Goal: Use online tool/utility: Utilize a website feature to perform a specific function

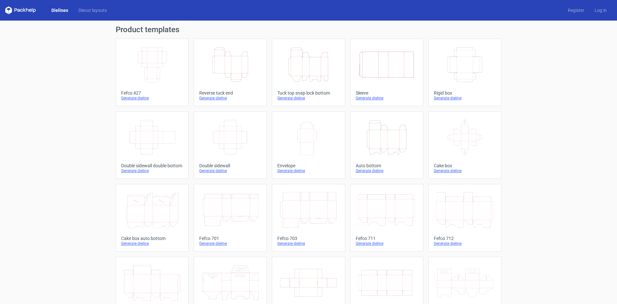
click at [24, 10] on polygon at bounding box center [24, 10] width 3 height 4
click at [58, 9] on link "Dielines" at bounding box center [59, 10] width 27 height 6
click at [141, 99] on div "Generate dieline" at bounding box center [152, 97] width 62 height 5
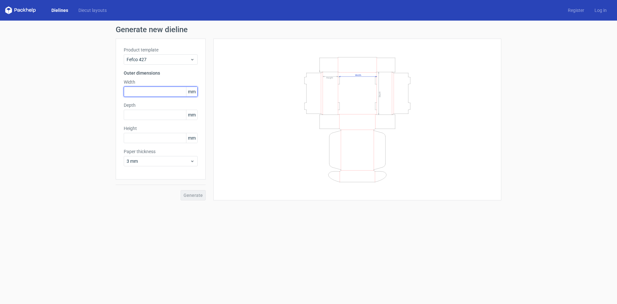
click at [164, 91] on input "text" at bounding box center [161, 91] width 74 height 10
click at [189, 162] on span "3 mm" at bounding box center [158, 161] width 63 height 6
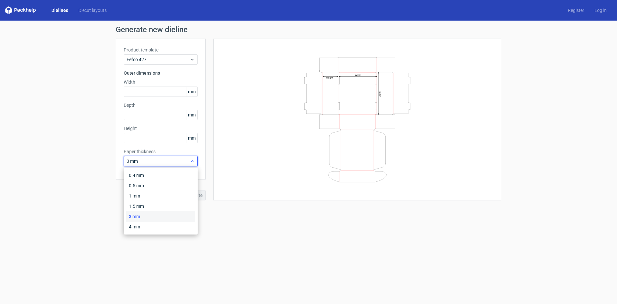
click at [189, 162] on span "3 mm" at bounding box center [158, 161] width 63 height 6
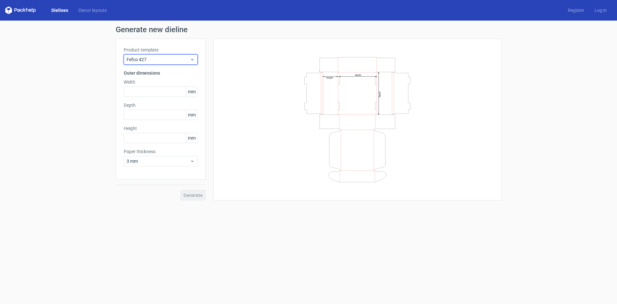
click at [169, 56] on span "Fefco 427" at bounding box center [158, 59] width 63 height 6
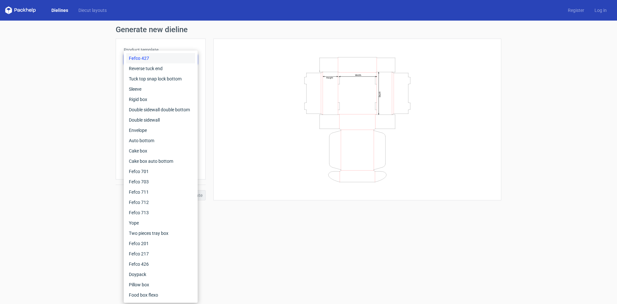
click at [169, 56] on div "Fefco 427" at bounding box center [160, 58] width 69 height 10
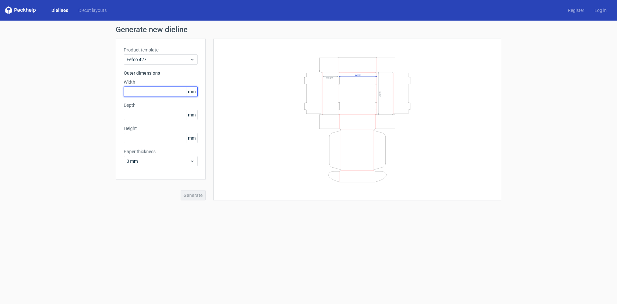
click at [137, 92] on input "text" at bounding box center [161, 91] width 74 height 10
click at [134, 137] on input "text" at bounding box center [161, 138] width 74 height 10
type input "145"
click at [138, 117] on input "text" at bounding box center [161, 115] width 74 height 10
click at [130, 93] on input "text" at bounding box center [161, 91] width 74 height 10
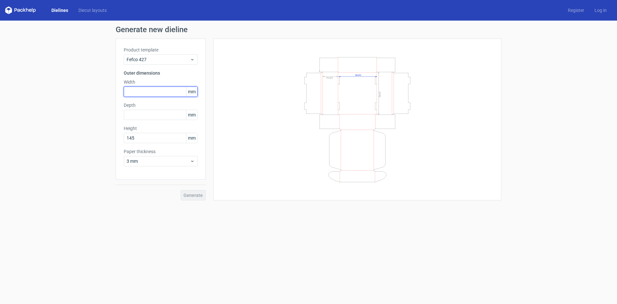
paste input "200"
type input "20"
click at [131, 116] on div "Depth mm" at bounding box center [161, 111] width 74 height 18
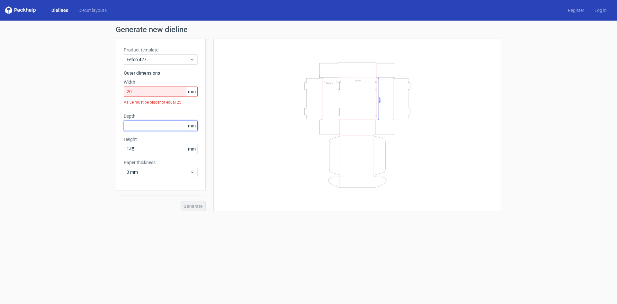
click at [131, 125] on input "text" at bounding box center [161, 125] width 74 height 10
click at [140, 93] on input "20" at bounding box center [161, 91] width 74 height 10
click at [143, 125] on input "text" at bounding box center [161, 125] width 74 height 10
paste input "200"
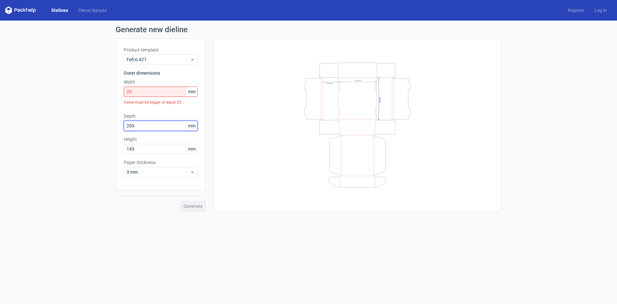
type input "200"
click at [145, 87] on input "20" at bounding box center [161, 91] width 74 height 10
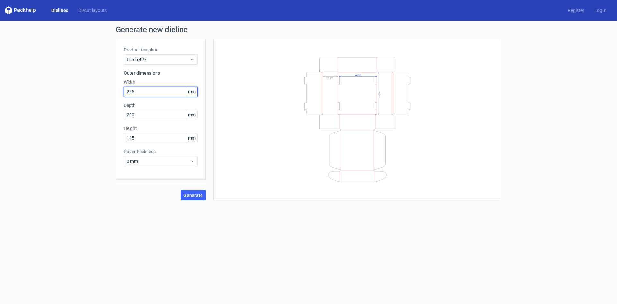
type input "225"
click at [181, 190] on button "Generate" at bounding box center [193, 195] width 25 height 10
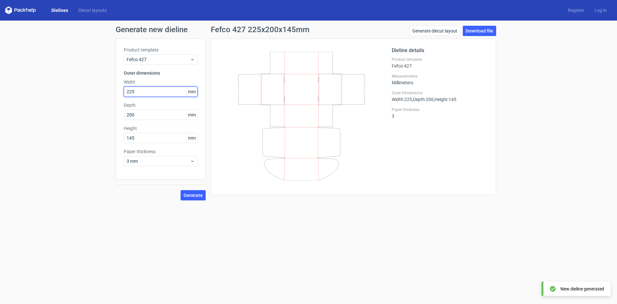
click at [131, 93] on input "225" at bounding box center [161, 91] width 74 height 10
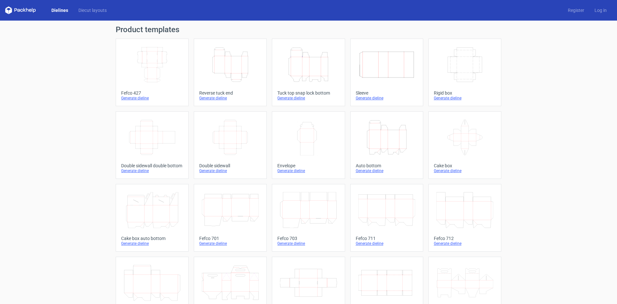
click at [374, 170] on div "Generate dieline" at bounding box center [387, 170] width 62 height 5
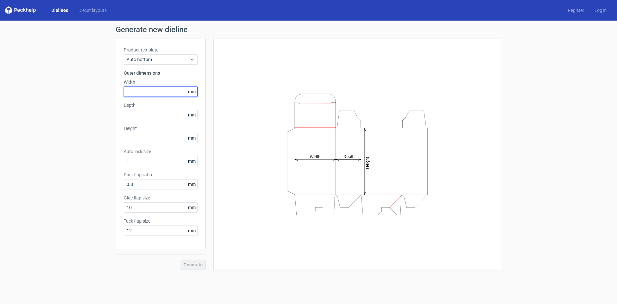
click at [136, 93] on input "text" at bounding box center [161, 91] width 74 height 10
type input "1"
click at [155, 91] on input "text" at bounding box center [161, 91] width 74 height 10
paste input "200"
type input "20"
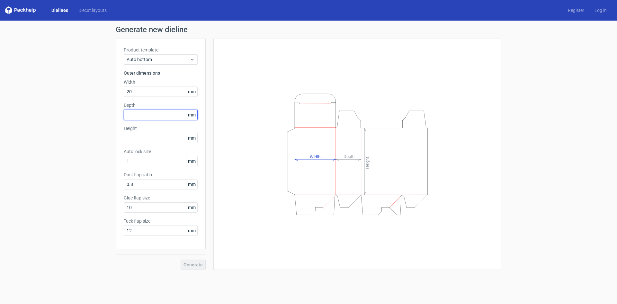
click at [153, 116] on div "Depth mm" at bounding box center [161, 111] width 74 height 18
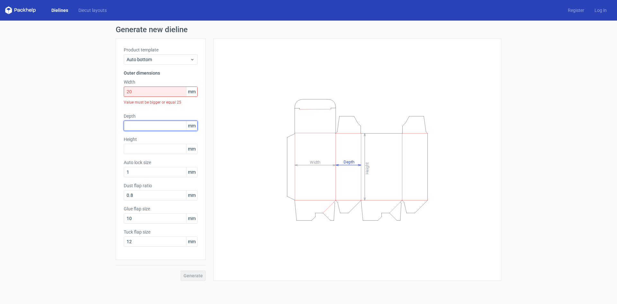
paste input "200"
type input "20"
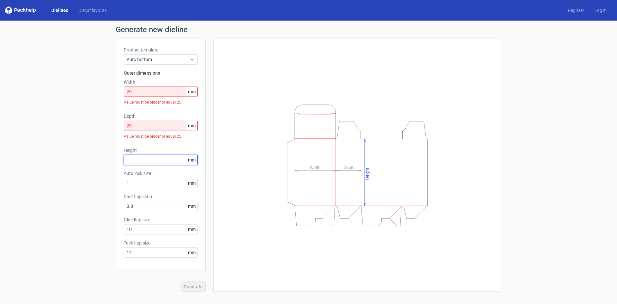
click at [159, 152] on div "Height mm" at bounding box center [161, 156] width 74 height 18
click at [137, 156] on input "text" at bounding box center [161, 159] width 74 height 10
type input "145"
click at [197, 285] on div "Generate" at bounding box center [161, 280] width 90 height 21
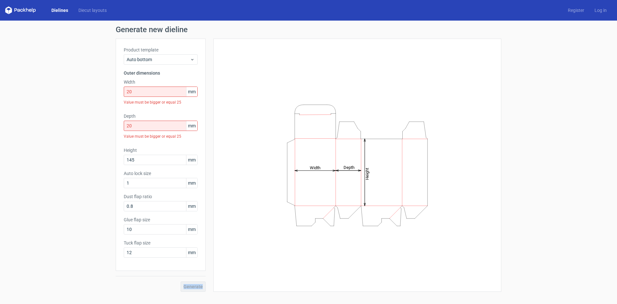
click at [197, 285] on div "Generate" at bounding box center [161, 280] width 90 height 21
click at [150, 61] on span "Auto bottom" at bounding box center [158, 59] width 63 height 6
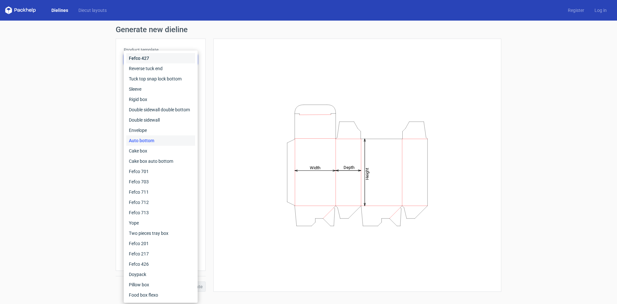
click at [150, 61] on div "Fefco 427" at bounding box center [160, 58] width 69 height 10
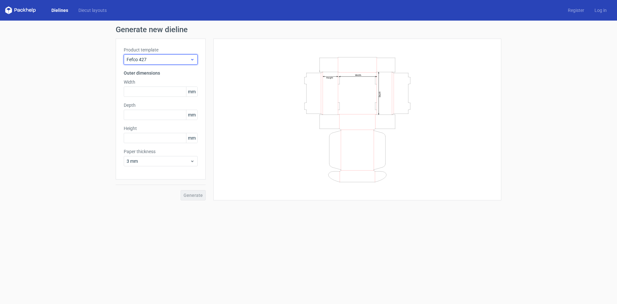
click at [149, 61] on span "Fefco 427" at bounding box center [158, 59] width 63 height 6
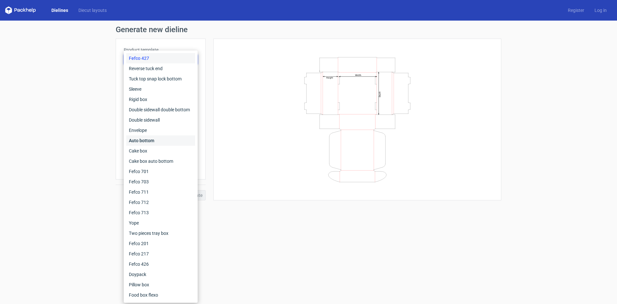
click at [159, 143] on div "Auto bottom" at bounding box center [160, 140] width 69 height 10
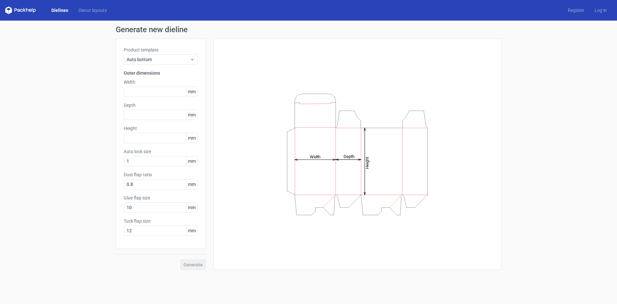
click at [336, 154] on icon "Height Depth Width" at bounding box center [357, 154] width 193 height 128
